Goal: Information Seeking & Learning: Learn about a topic

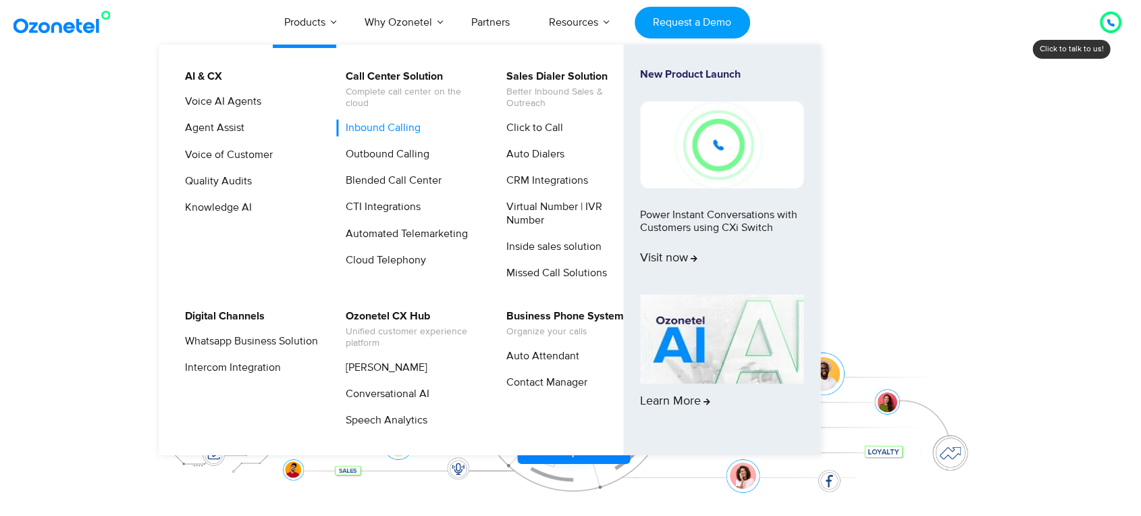
click at [404, 128] on link "Inbound Calling" at bounding box center [380, 127] width 86 height 17
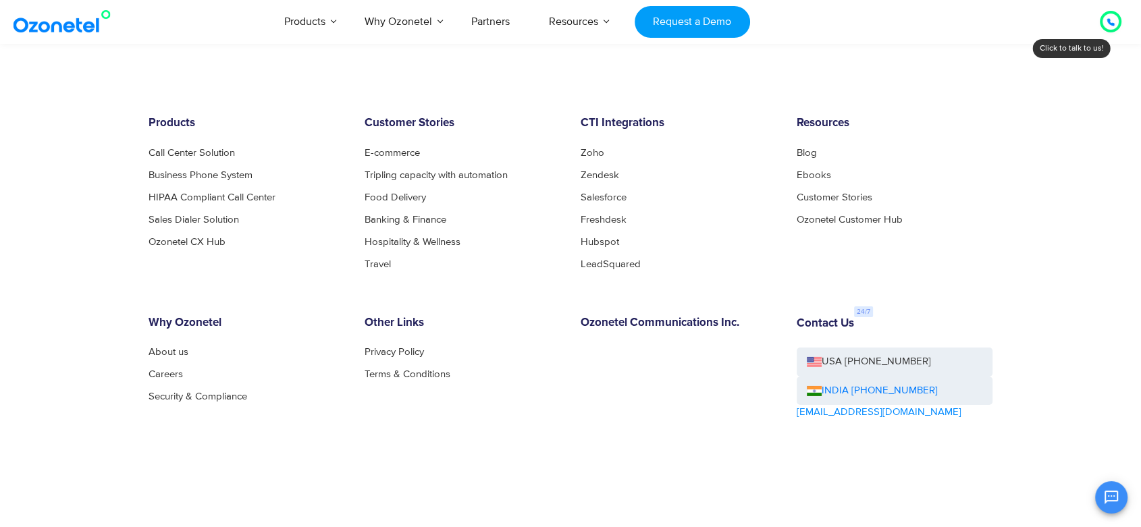
scroll to position [4439, 0]
